Goal: Find specific page/section: Find specific page/section

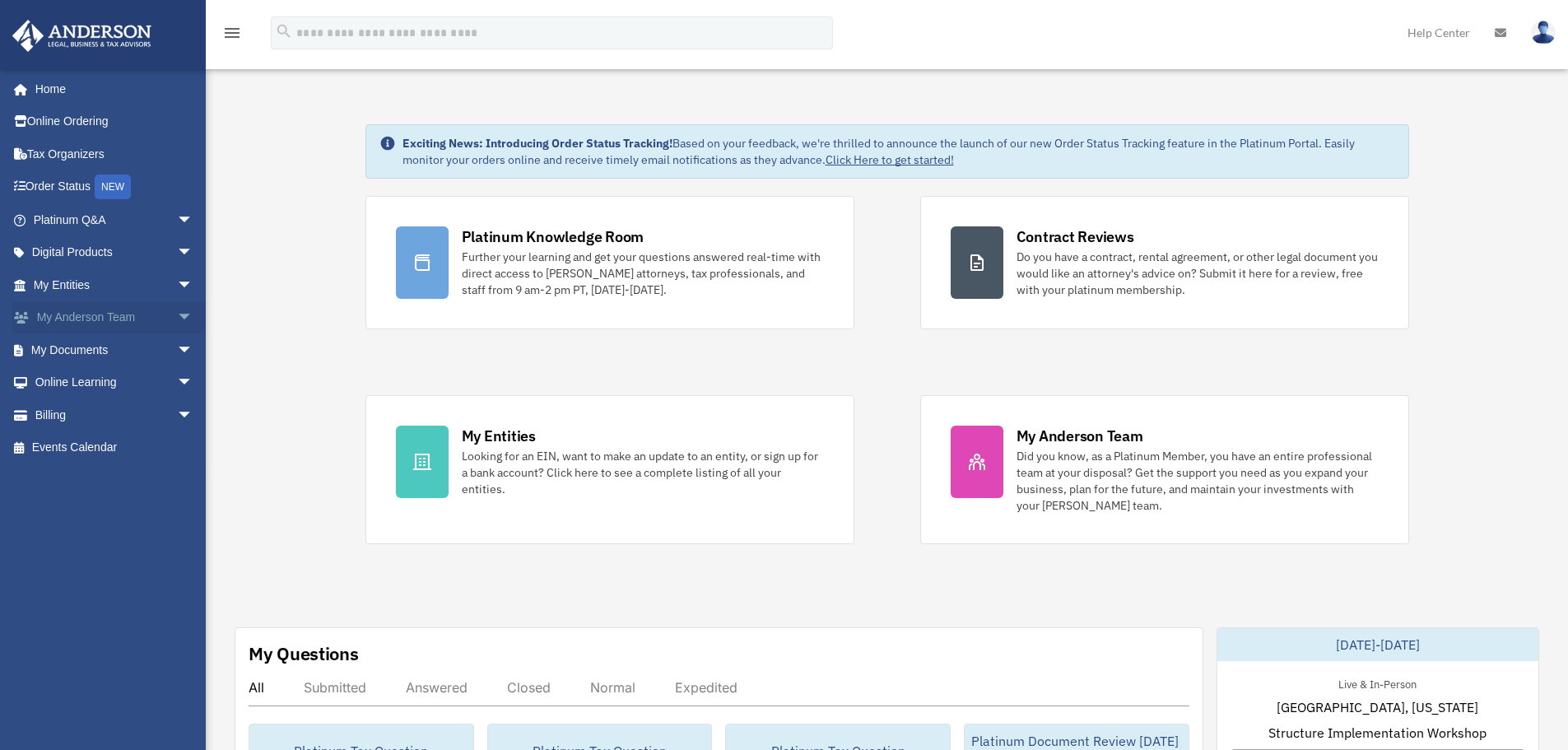
click at [177, 317] on span "arrow_drop_down" at bounding box center [193, 318] width 33 height 33
click at [154, 442] on link "My Documents arrow_drop_down" at bounding box center [115, 448] width 207 height 33
click at [177, 447] on span "arrow_drop_down" at bounding box center [193, 448] width 33 height 33
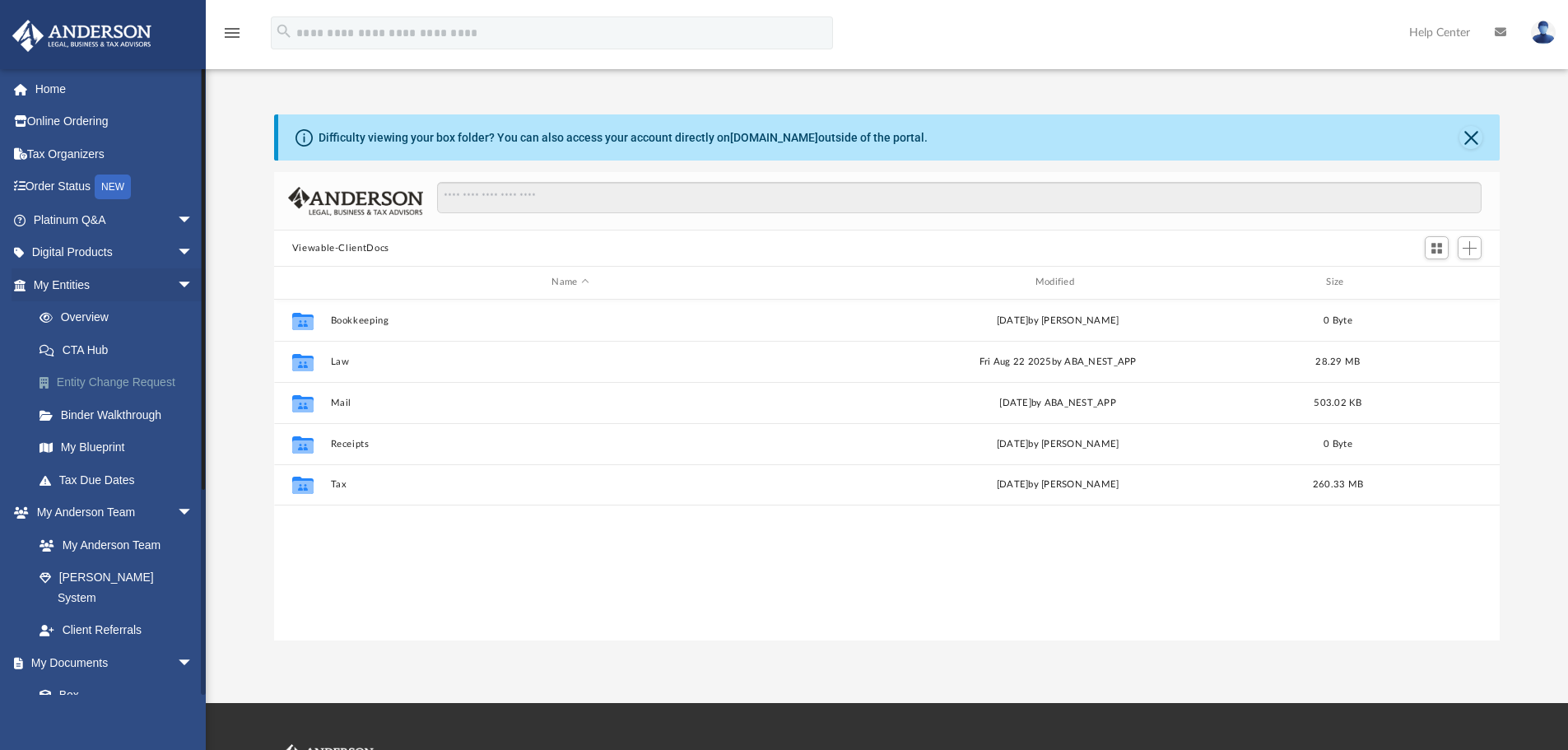
scroll to position [363, 1213]
click at [157, 250] on link "Digital Products arrow_drop_down" at bounding box center [115, 253] width 207 height 33
click at [177, 250] on span "arrow_drop_down" at bounding box center [193, 253] width 33 height 33
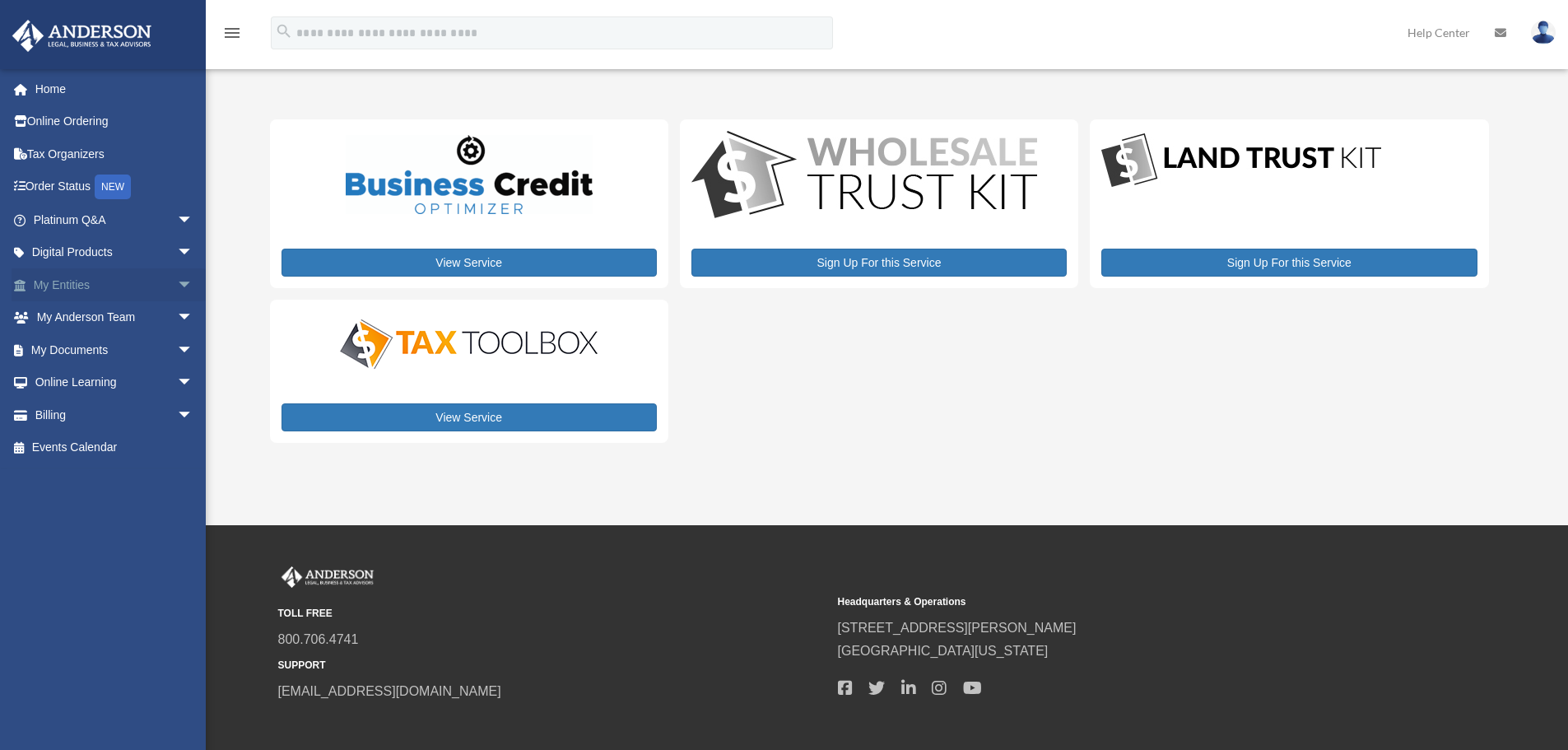
click at [177, 280] on span "arrow_drop_down" at bounding box center [193, 285] width 33 height 33
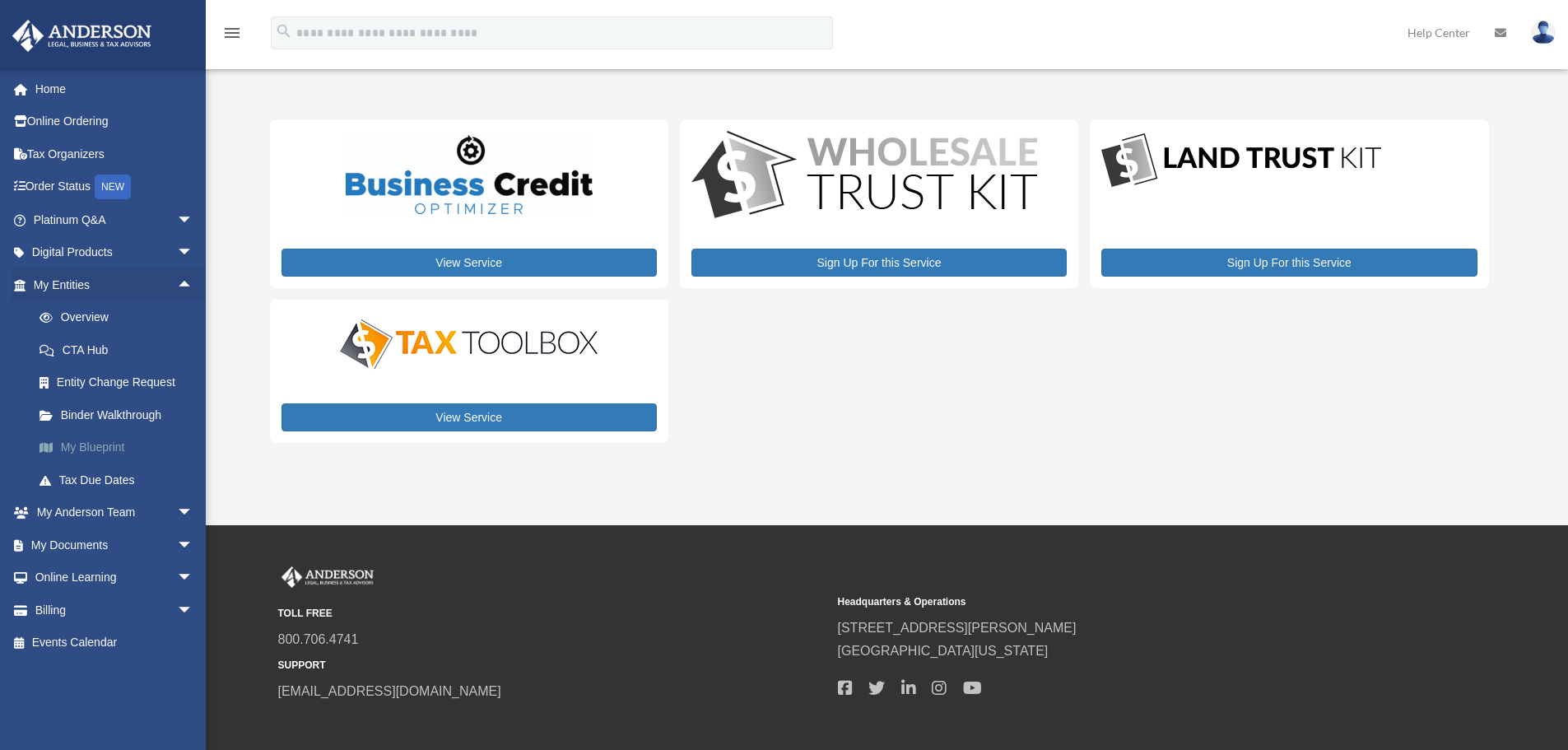
click at [121, 444] on link "My Blueprint" at bounding box center [120, 448] width 195 height 33
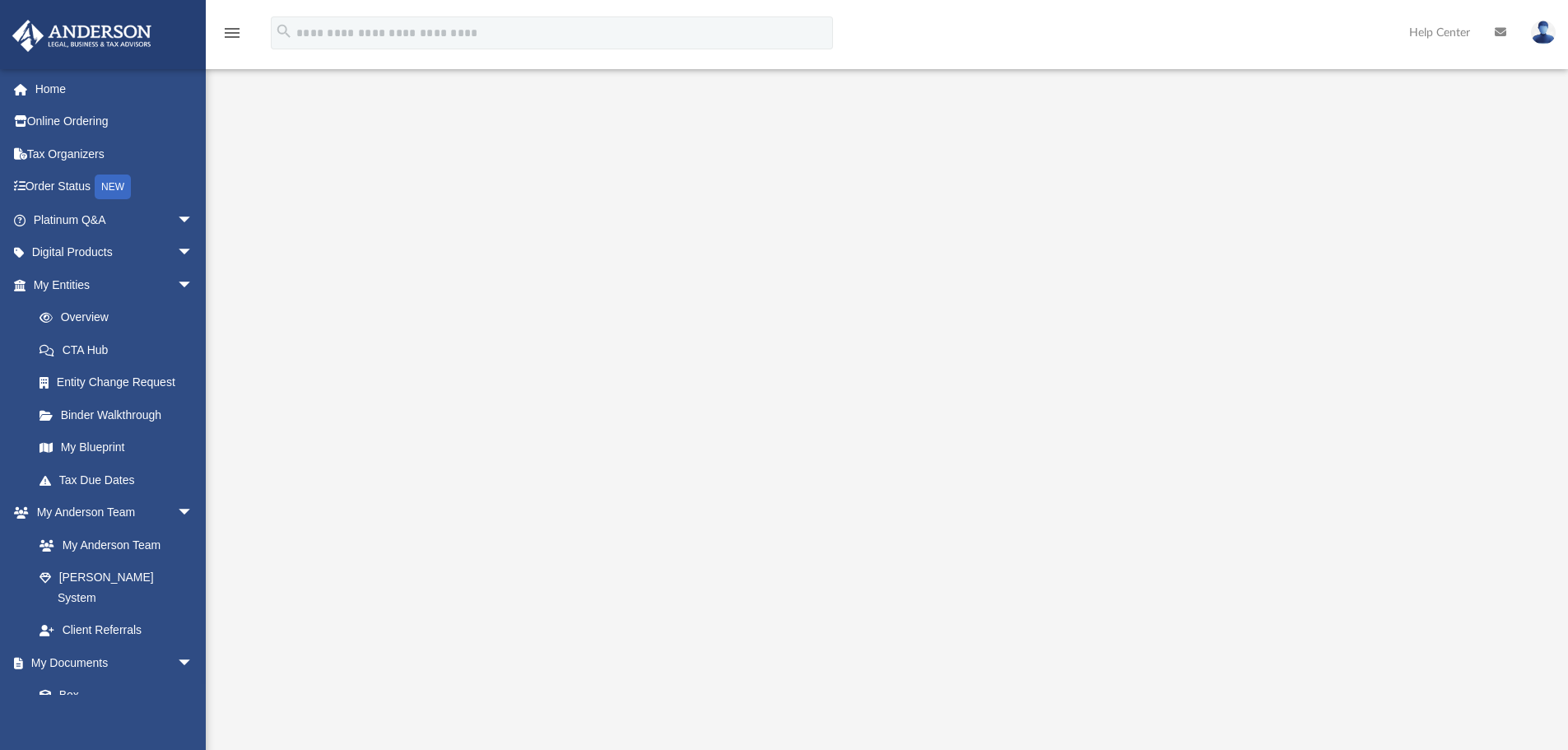
scroll to position [2, 0]
